Goal: Information Seeking & Learning: Learn about a topic

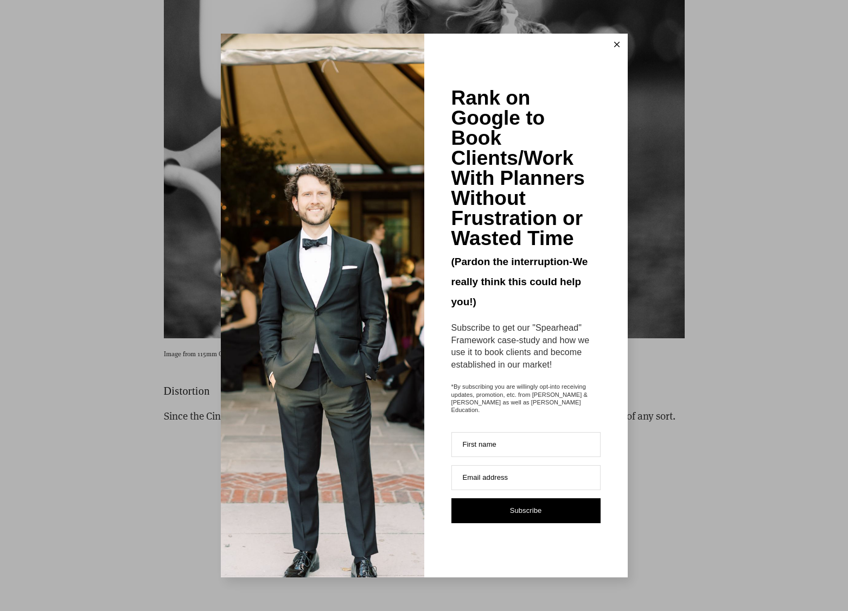
scroll to position [5722, 0]
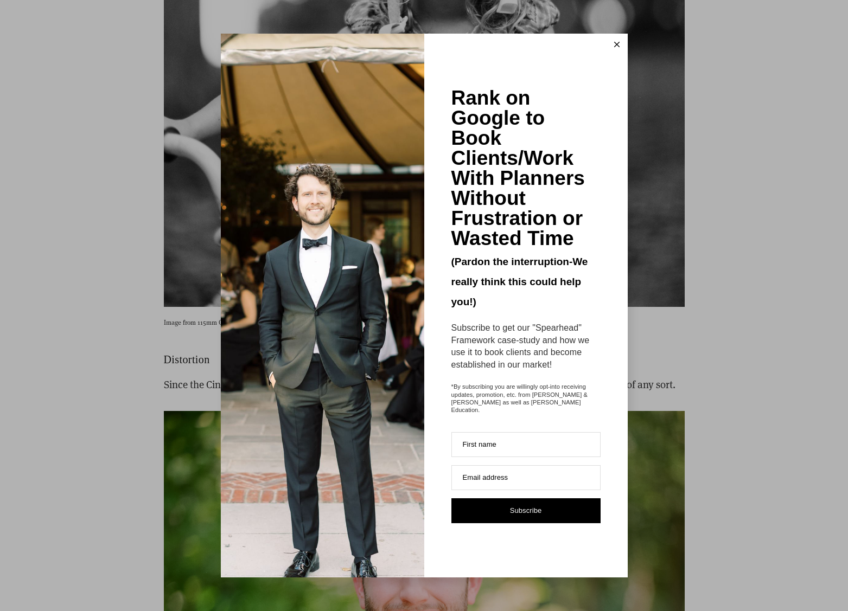
click at [618, 47] on icon at bounding box center [616, 44] width 5 height 5
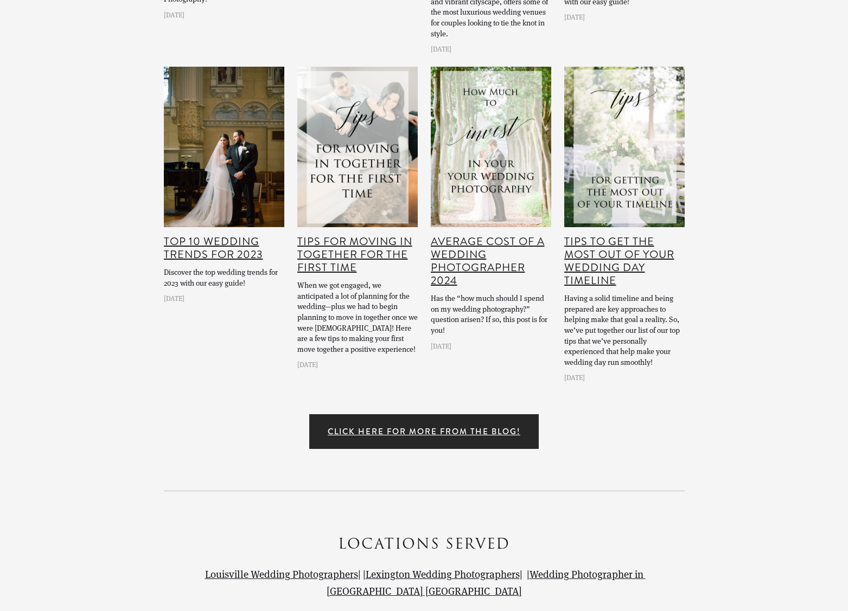
scroll to position [15670, 0]
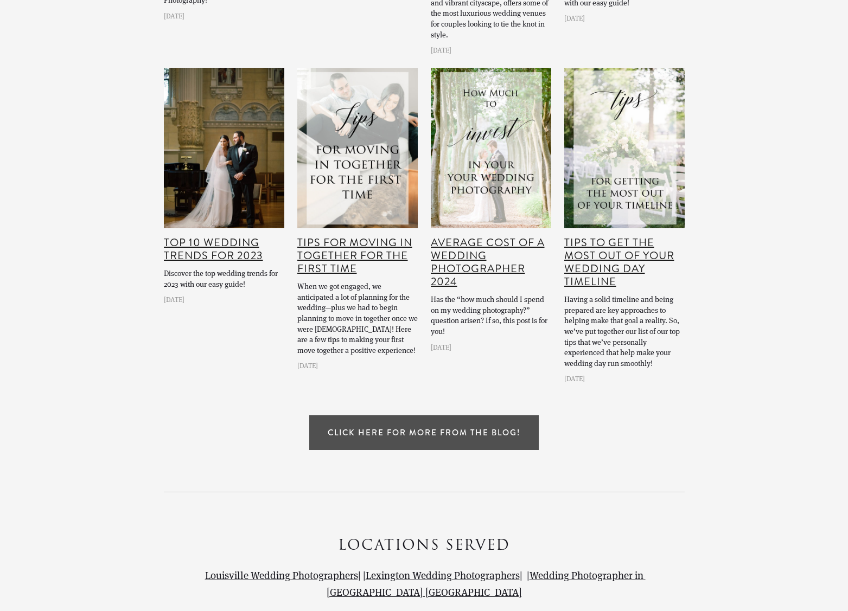
click at [433, 415] on link "Click Here for More From The Blog!" at bounding box center [423, 432] width 229 height 35
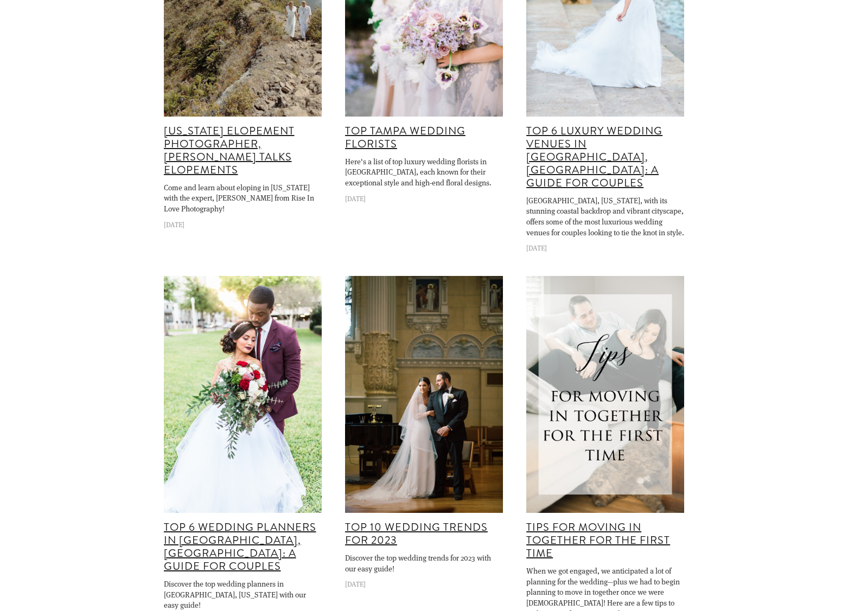
scroll to position [991, 0]
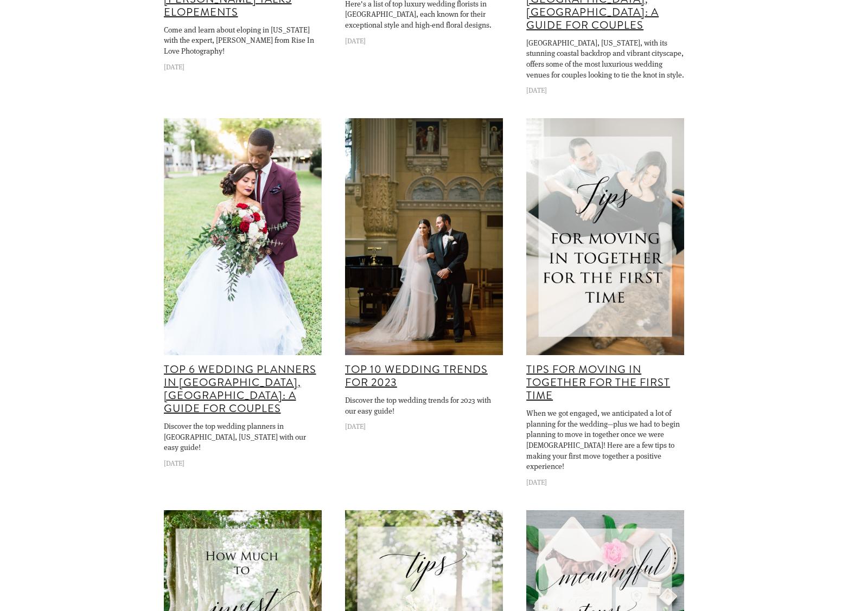
click at [240, 175] on img at bounding box center [242, 236] width 158 height 237
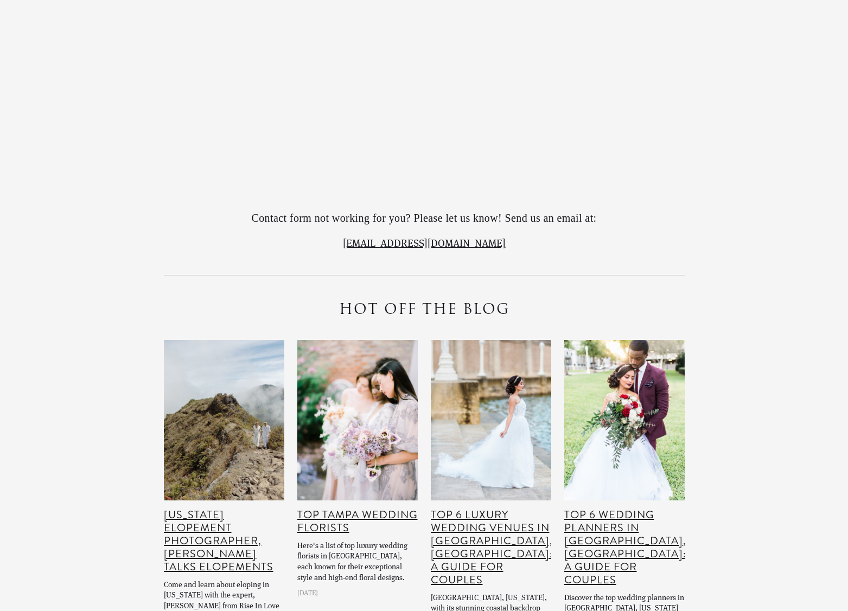
scroll to position [2806, 0]
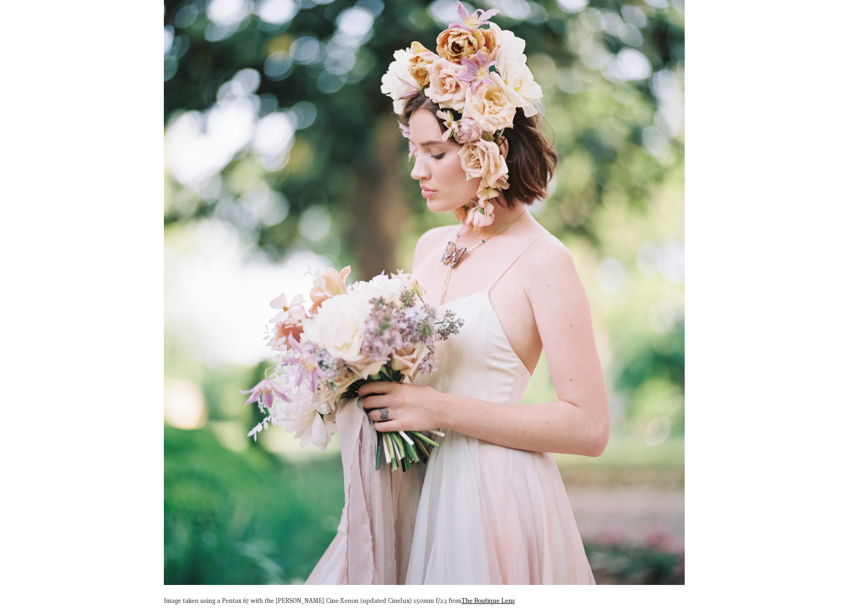
scroll to position [629, 0]
